Goal: Transaction & Acquisition: Book appointment/travel/reservation

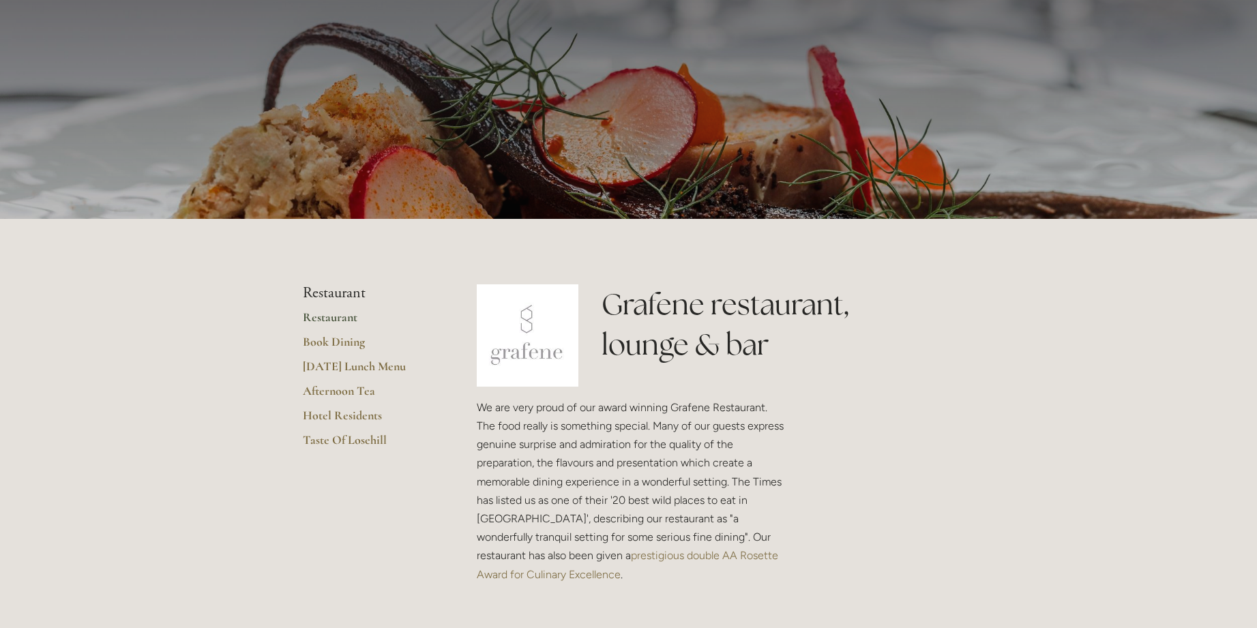
scroll to position [166, 0]
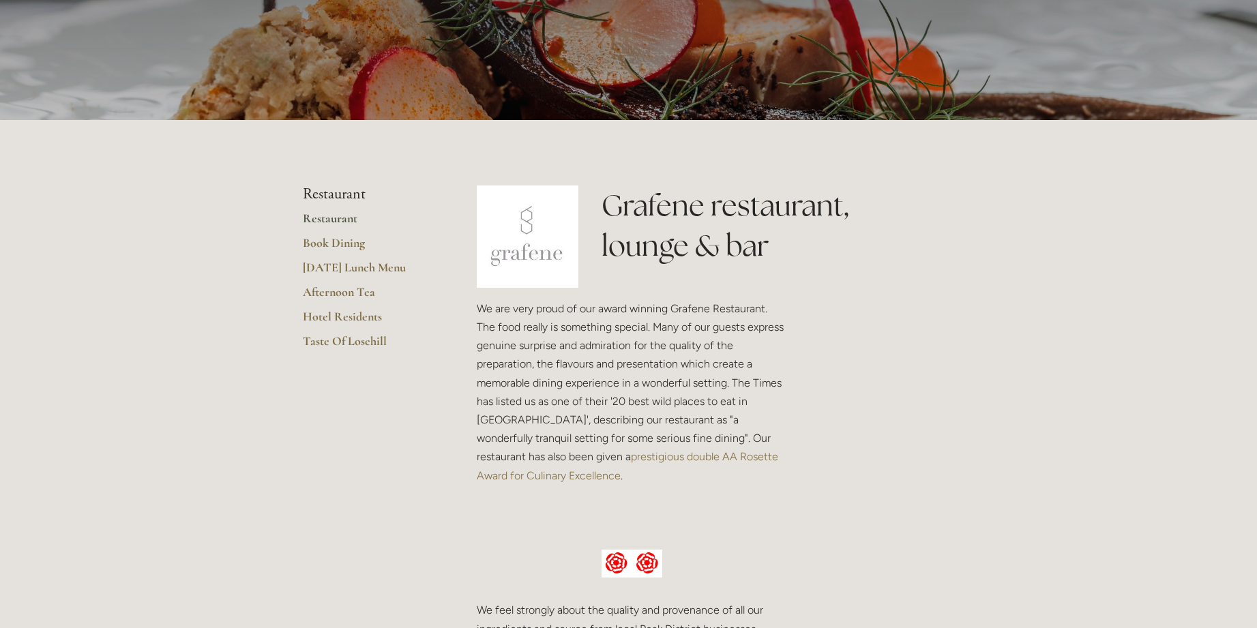
click at [335, 220] on link "Restaurant" at bounding box center [368, 223] width 130 height 25
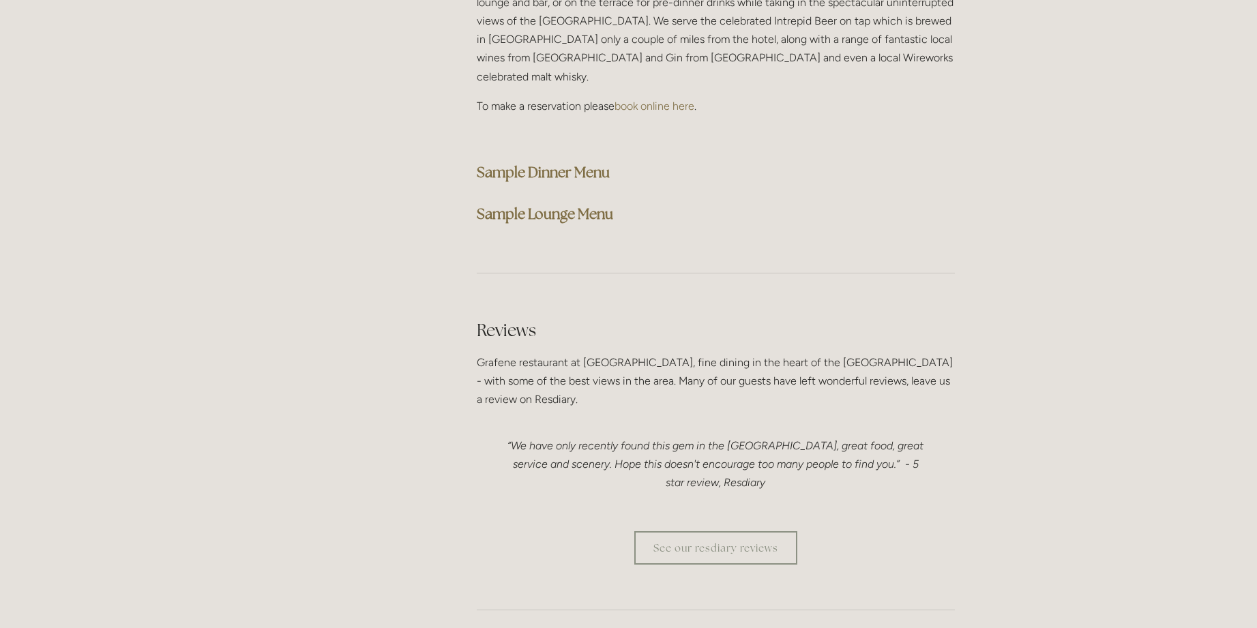
scroll to position [3548, 0]
click at [499, 162] on strong "Sample Dinner Menu" at bounding box center [543, 171] width 133 height 18
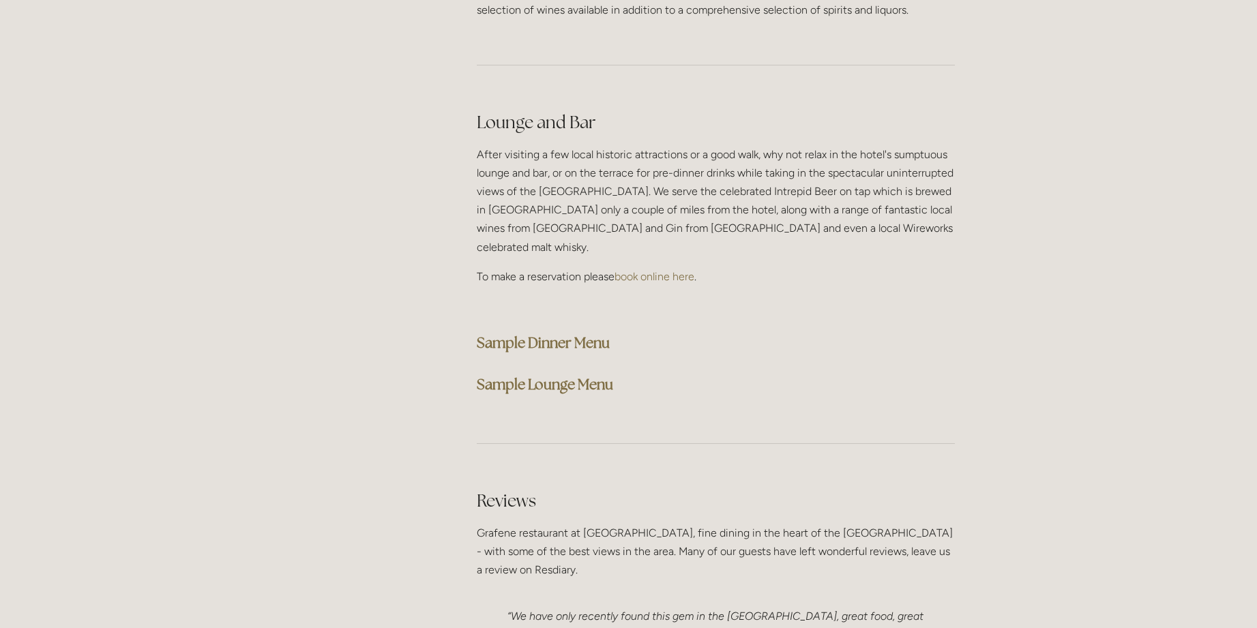
scroll to position [3379, 0]
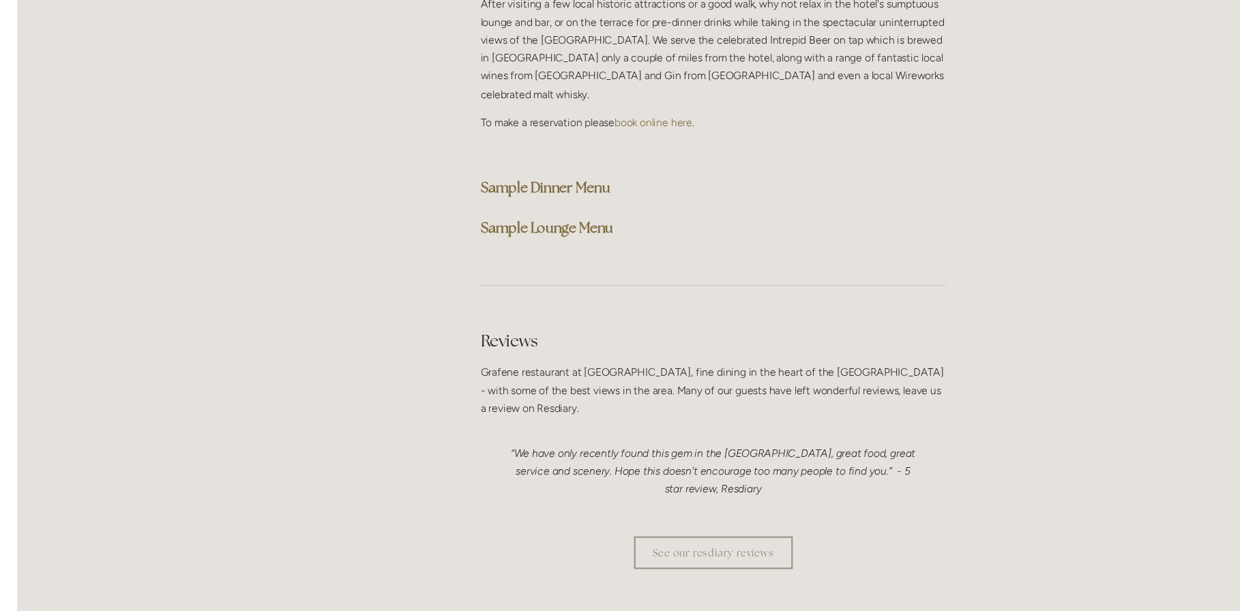
scroll to position [3518, 0]
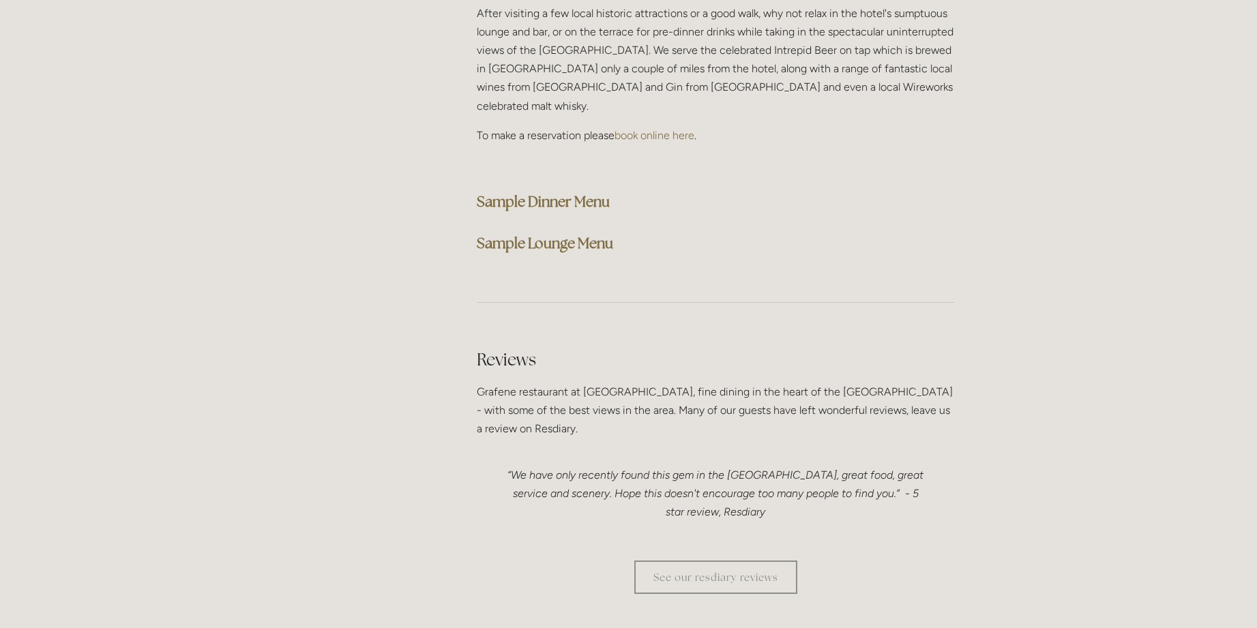
click at [565, 234] on strong "Sample Lounge Menu" at bounding box center [545, 243] width 136 height 18
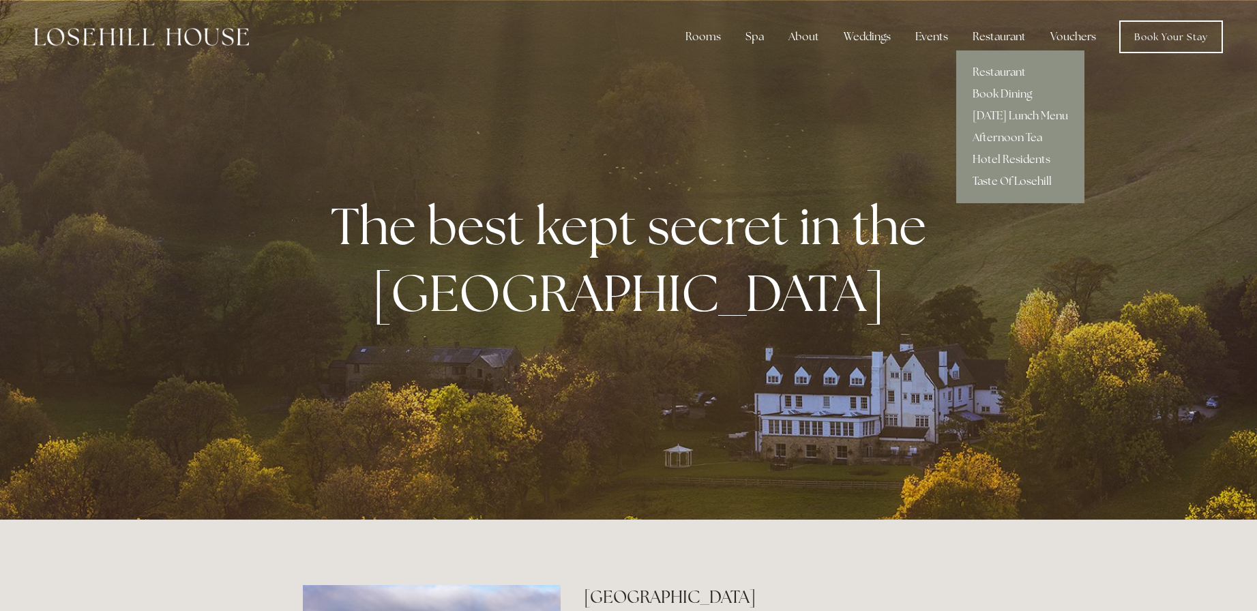
click at [1010, 182] on link "Taste Of Losehill" at bounding box center [1020, 182] width 128 height 22
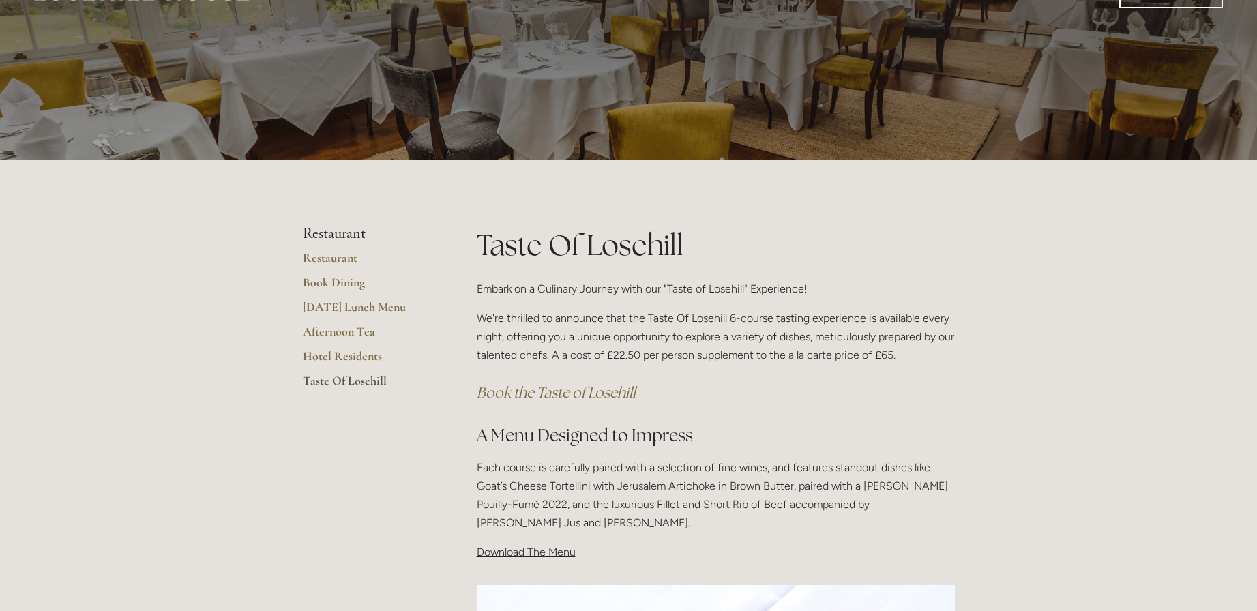
scroll to position [45, 0]
click at [330, 282] on link "Book Dining" at bounding box center [368, 287] width 130 height 25
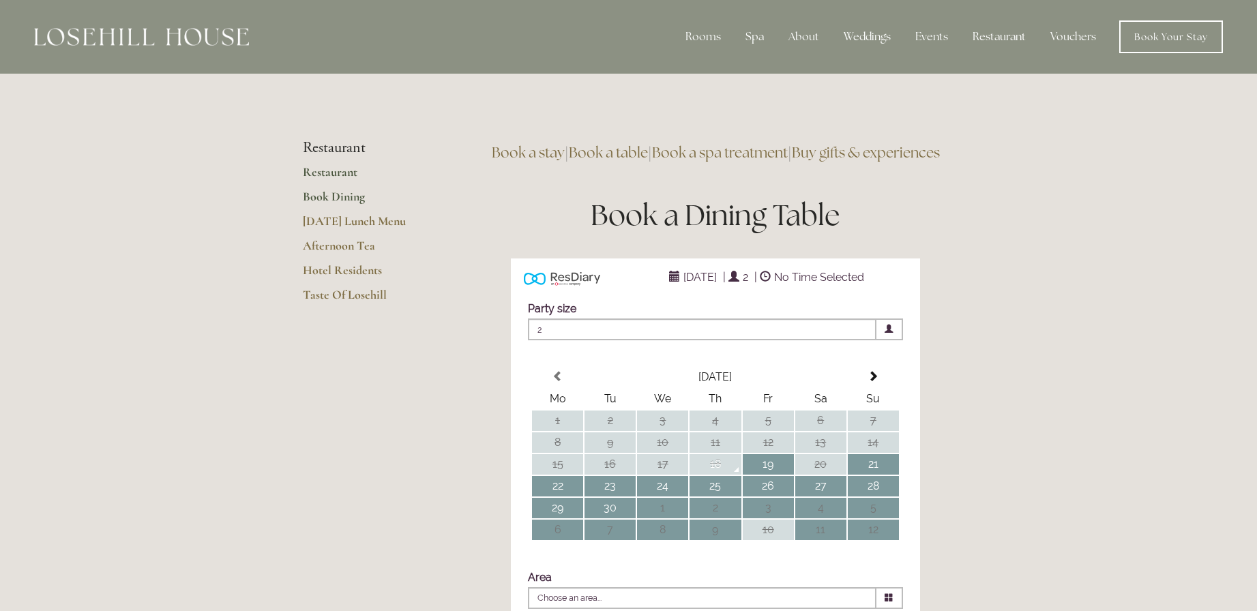
click at [338, 174] on link "Restaurant" at bounding box center [368, 176] width 130 height 25
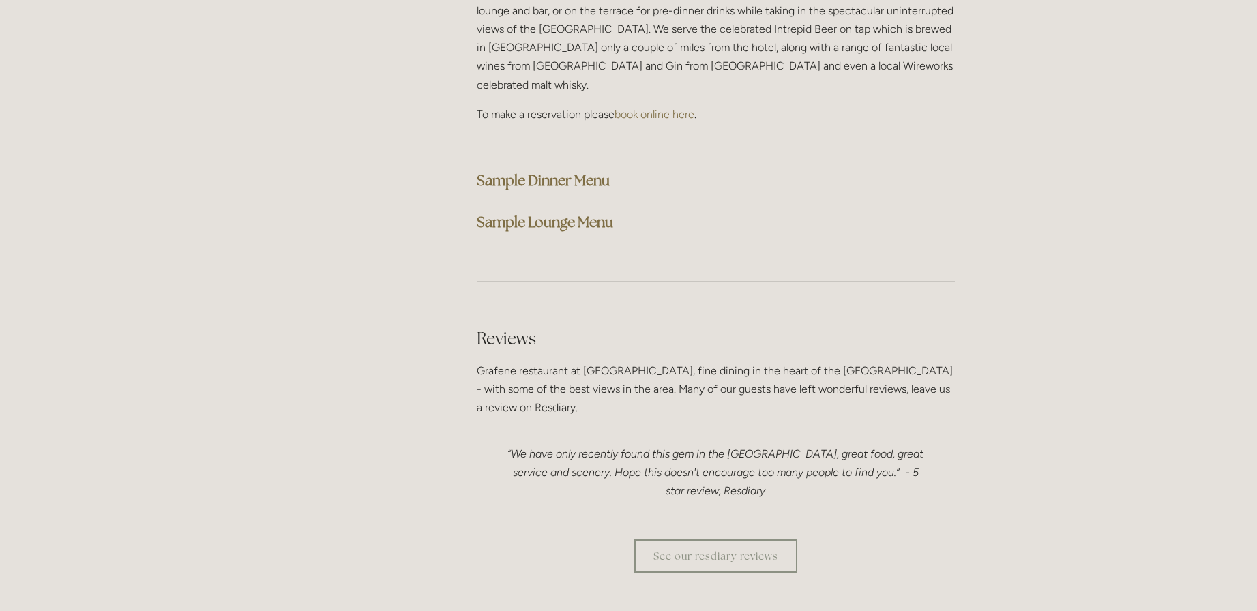
scroll to position [3539, 0]
click at [542, 171] on strong "Sample Dinner Menu" at bounding box center [543, 180] width 133 height 18
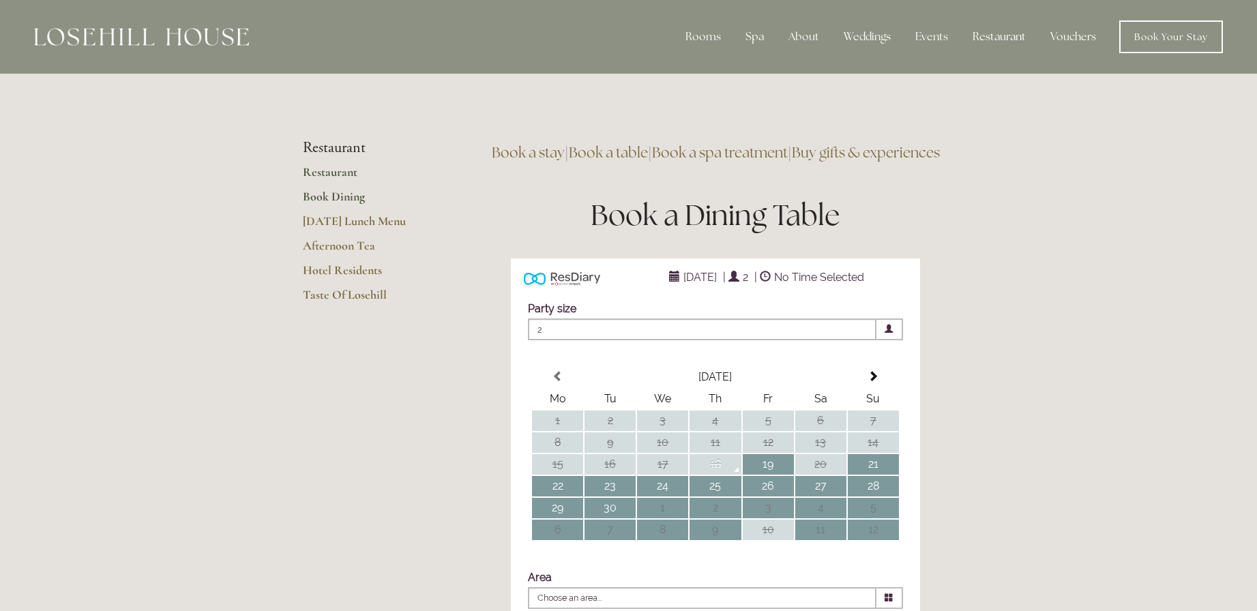
click at [342, 175] on link "Restaurant" at bounding box center [368, 176] width 130 height 25
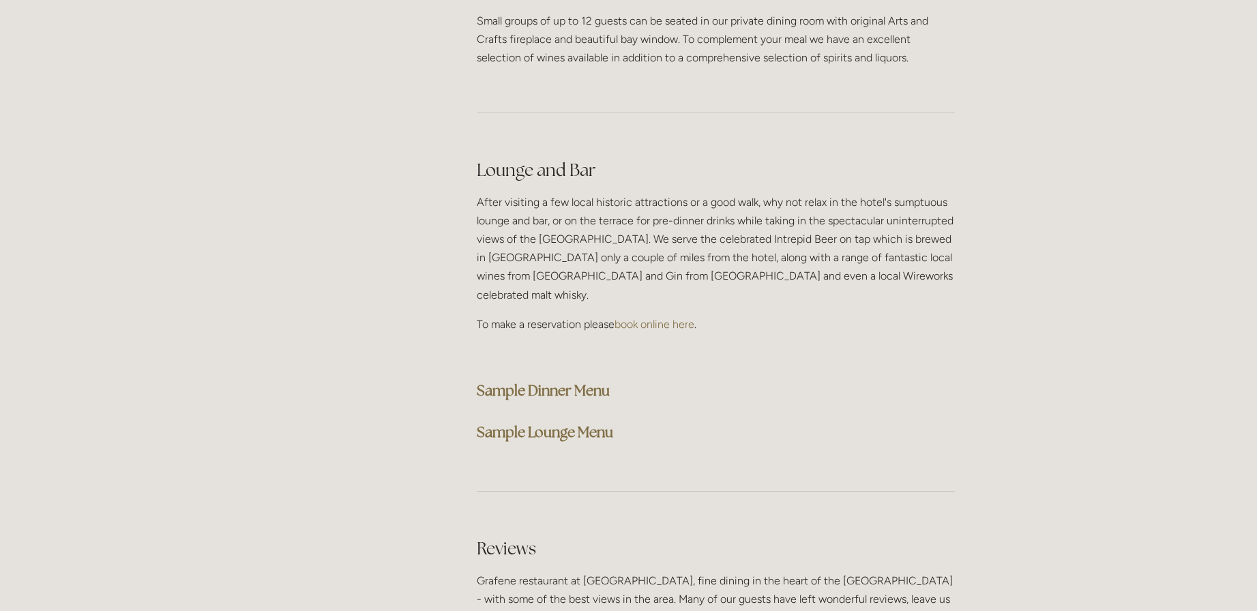
scroll to position [3373, 0]
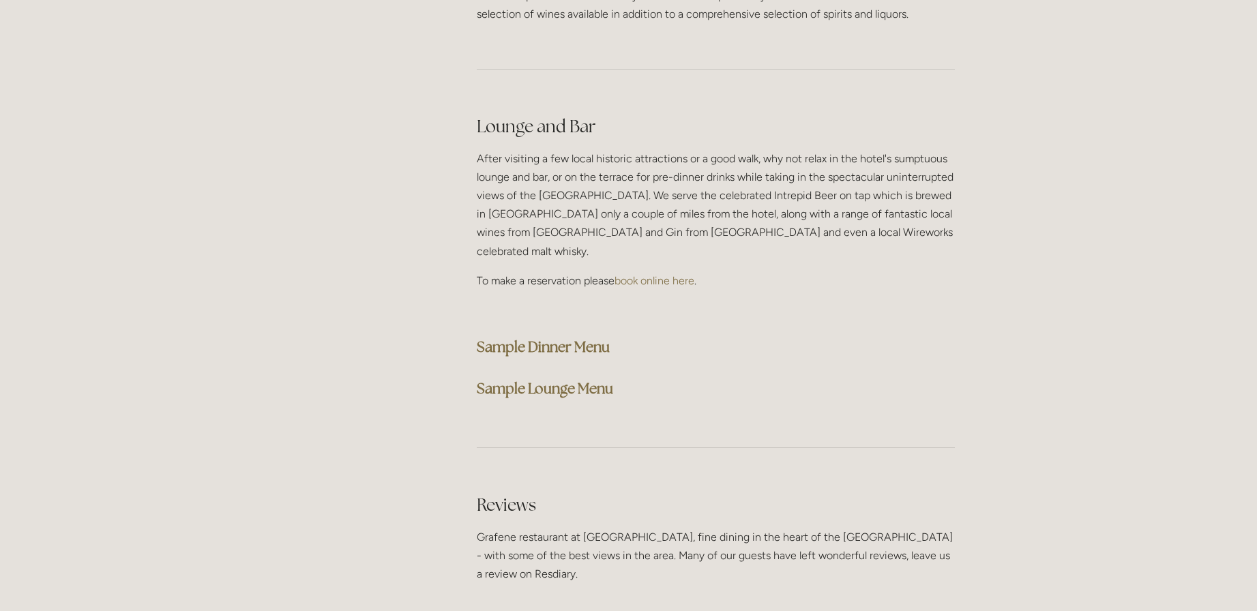
click at [540, 338] on strong "Sample Dinner Menu" at bounding box center [543, 347] width 133 height 18
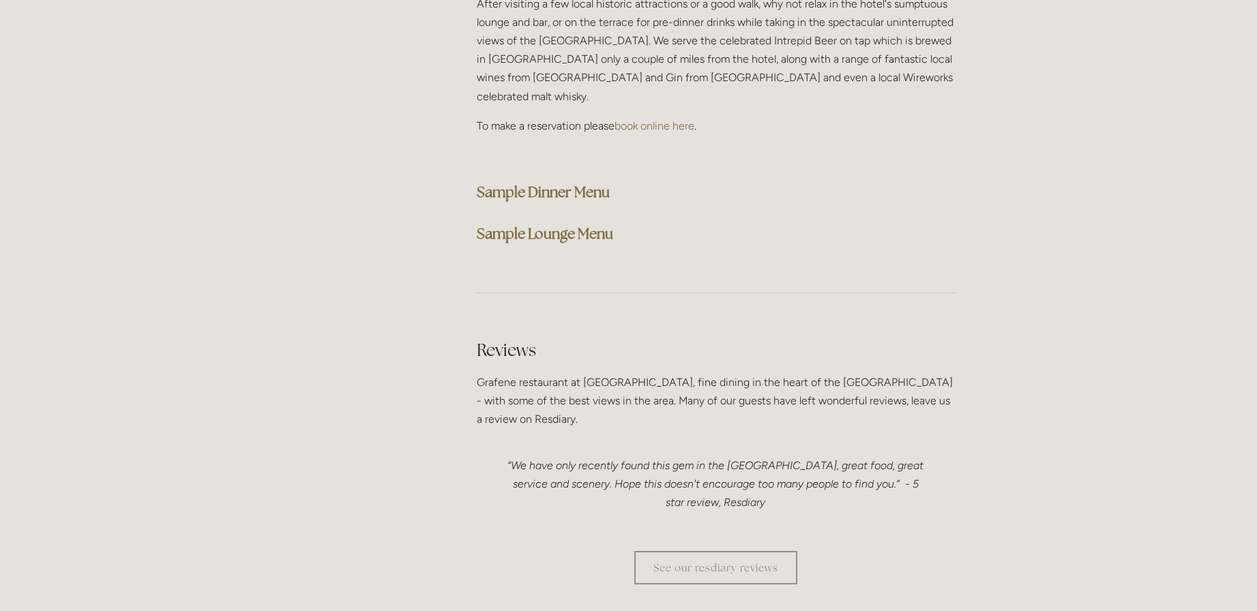
scroll to position [3529, 0]
click at [503, 223] on strong "Sample Lounge Menu" at bounding box center [545, 232] width 136 height 18
